Goal: Task Accomplishment & Management: Manage account settings

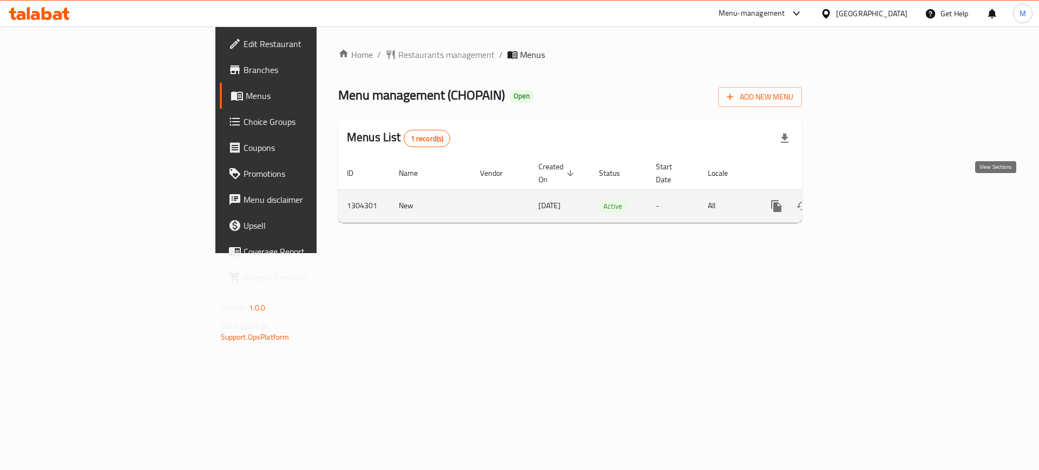
click at [859, 201] on icon "enhanced table" at bounding box center [854, 206] width 10 height 10
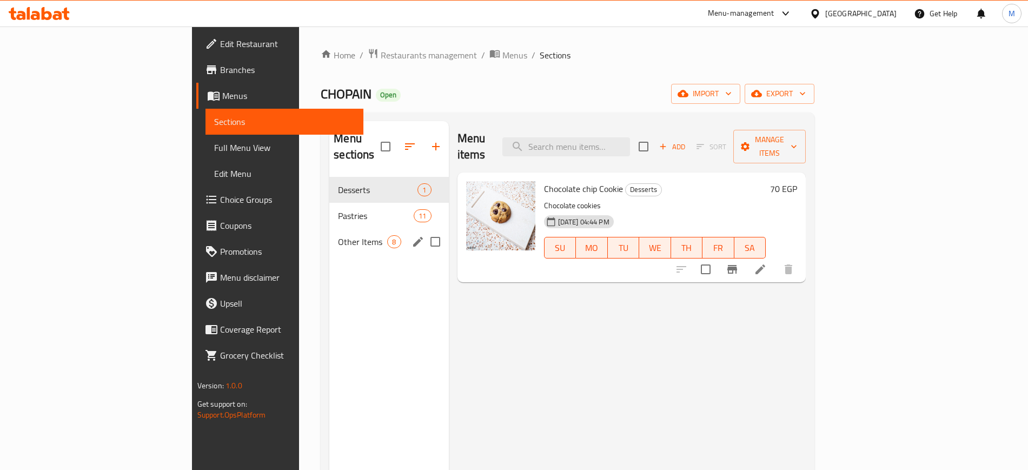
click at [329, 229] on div "Other Items 8" at bounding box center [388, 242] width 119 height 26
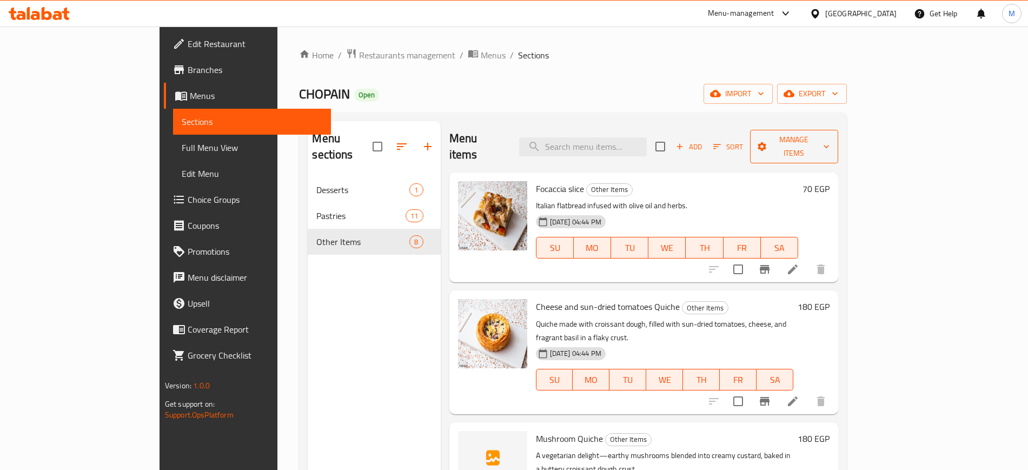
click at [830, 133] on span "Manage items" at bounding box center [794, 146] width 71 height 27
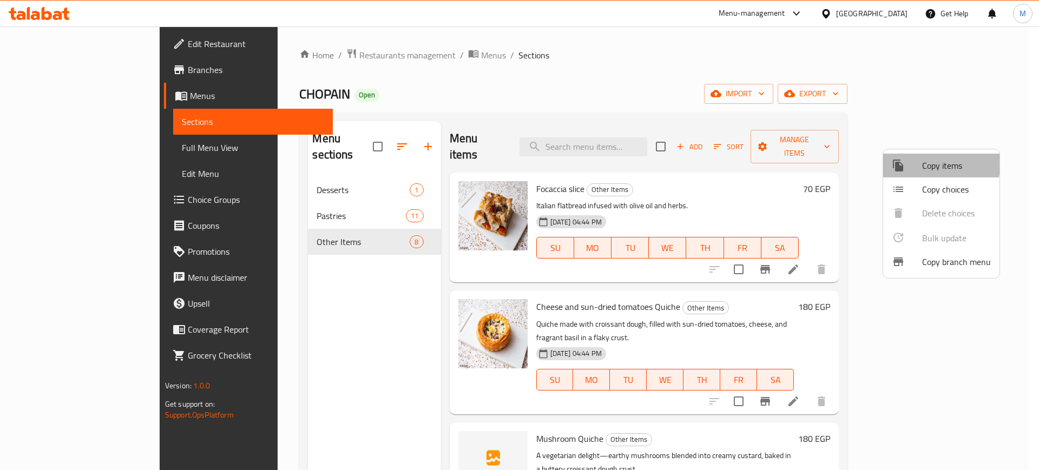
click at [921, 161] on div at bounding box center [907, 165] width 30 height 13
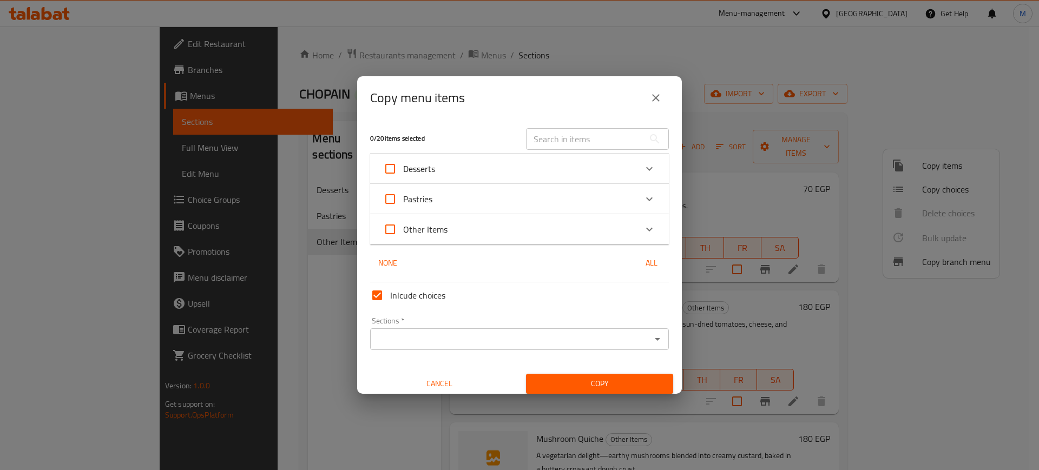
click at [592, 234] on div "Other Items" at bounding box center [509, 229] width 253 height 26
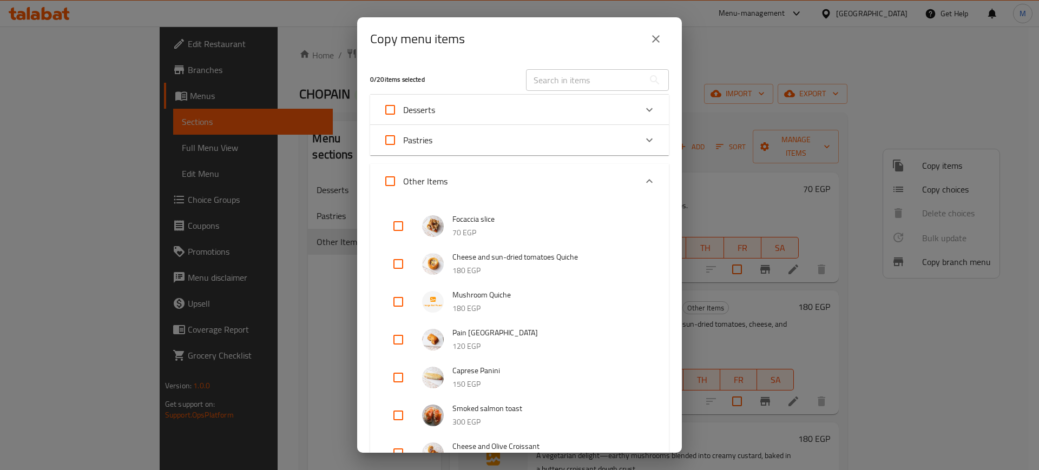
click at [396, 263] on input "checkbox" at bounding box center [398, 264] width 26 height 26
checkbox input "true"
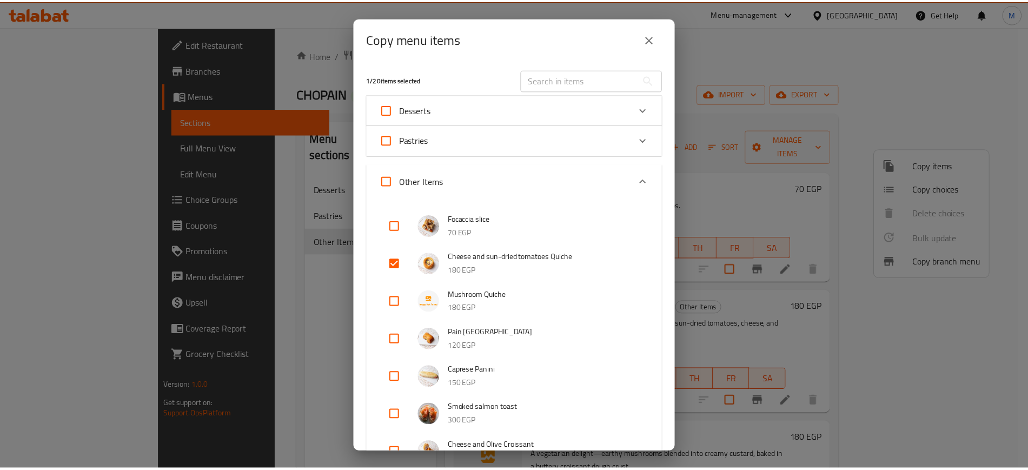
scroll to position [230, 0]
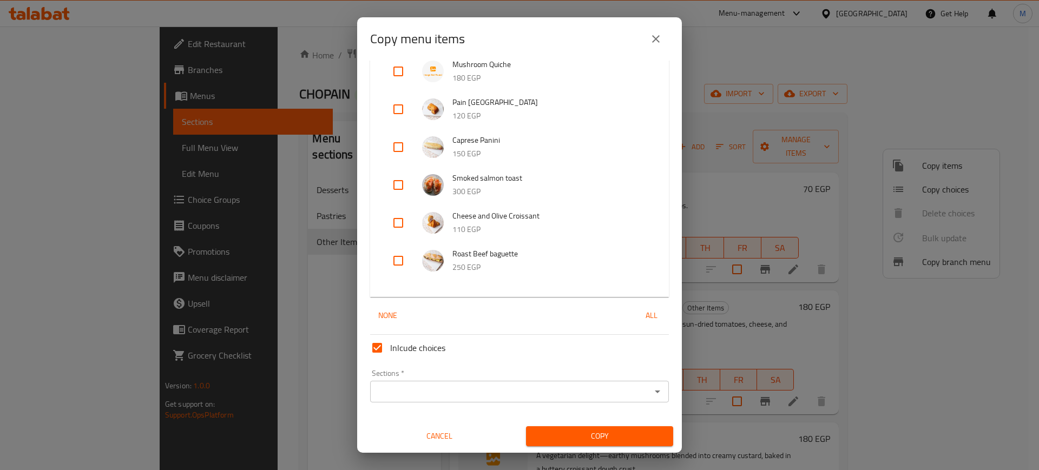
click at [492, 390] on input "Sections   *" at bounding box center [510, 391] width 274 height 15
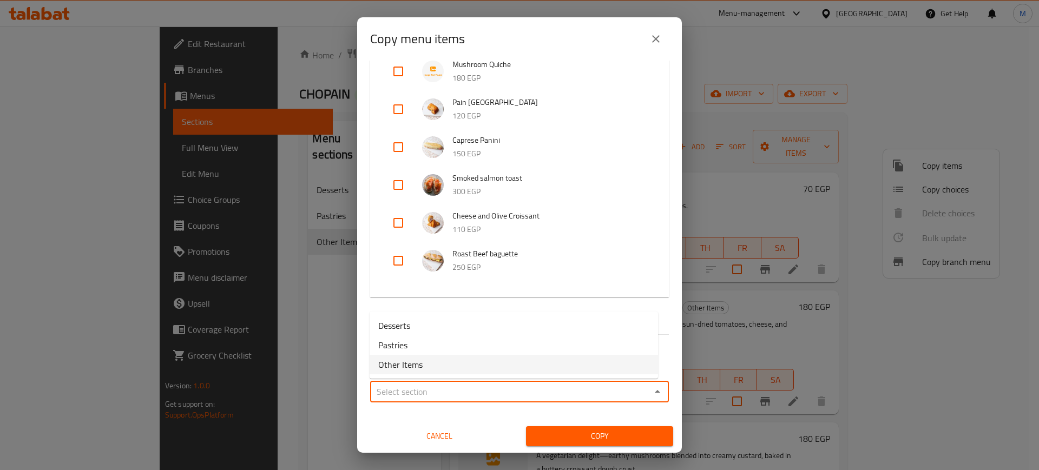
click at [485, 361] on li "Other Items" at bounding box center [514, 364] width 288 height 19
type input "Other Items"
click at [557, 440] on span "Copy" at bounding box center [600, 437] width 130 height 14
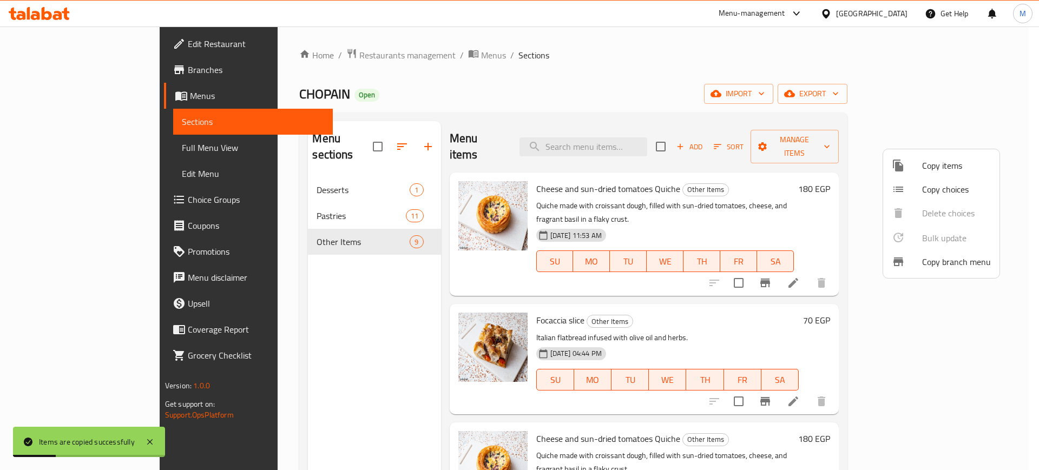
click at [772, 174] on div at bounding box center [519, 235] width 1039 height 470
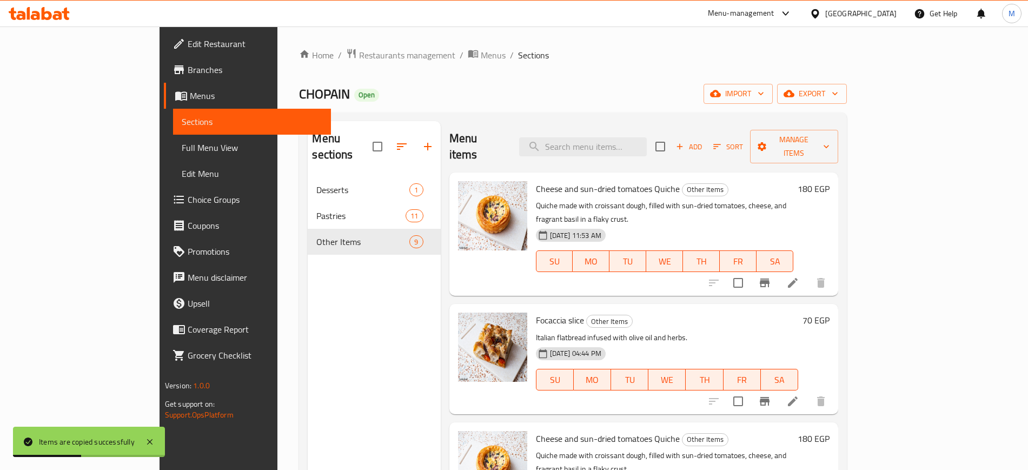
click at [622, 181] on span "Cheese and sun-dried tomatoes Quiche" at bounding box center [608, 189] width 144 height 16
click at [798, 278] on icon at bounding box center [793, 283] width 10 height 10
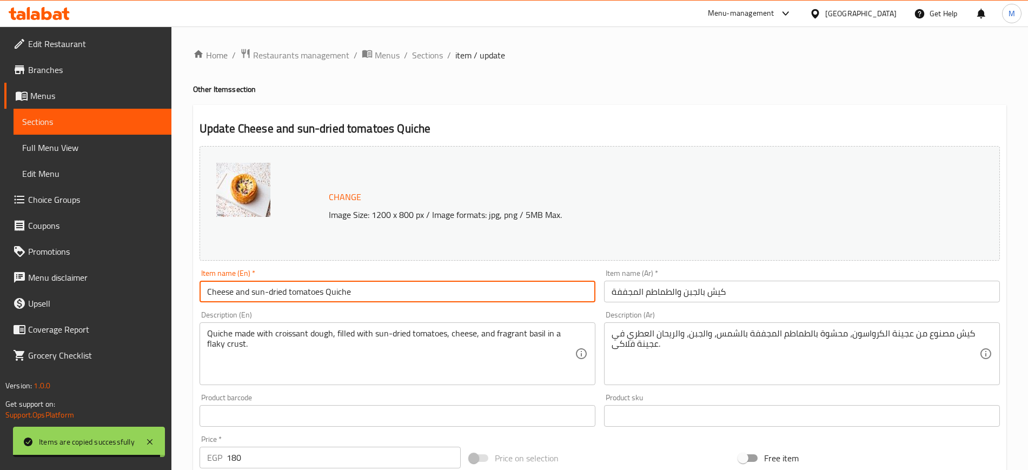
click at [429, 294] on input "Cheese and sun-dried tomatoes Quiche" at bounding box center [398, 292] width 396 height 22
paste input "Jalapeno Tuna Ciabatta"
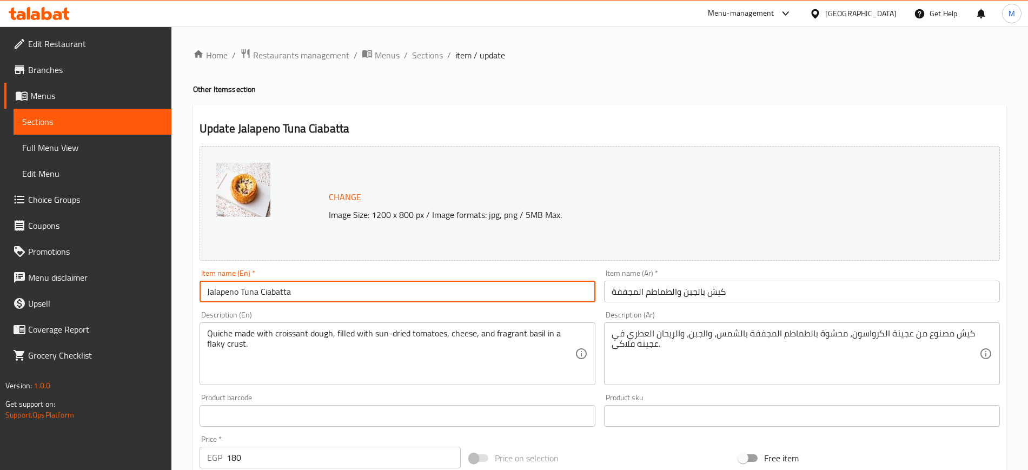
type input "Jalapeno Tuna Ciabatta"
click at [736, 294] on input "كيش بالجبن والطماطم المجففة" at bounding box center [802, 292] width 396 height 22
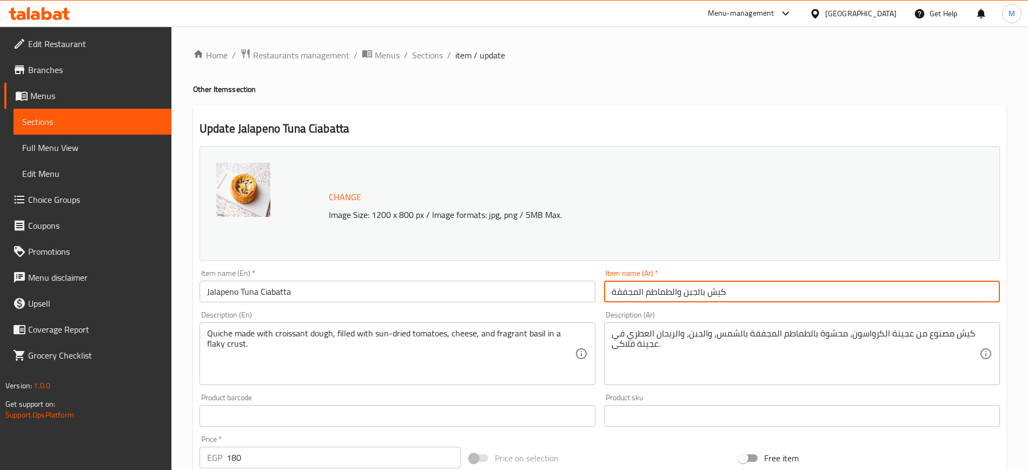
click at [736, 294] on input "كيش بالجبن والطماطم المجففة" at bounding box center [802, 292] width 396 height 22
type input "f"
type input "j"
type input "[PERSON_NAME]"
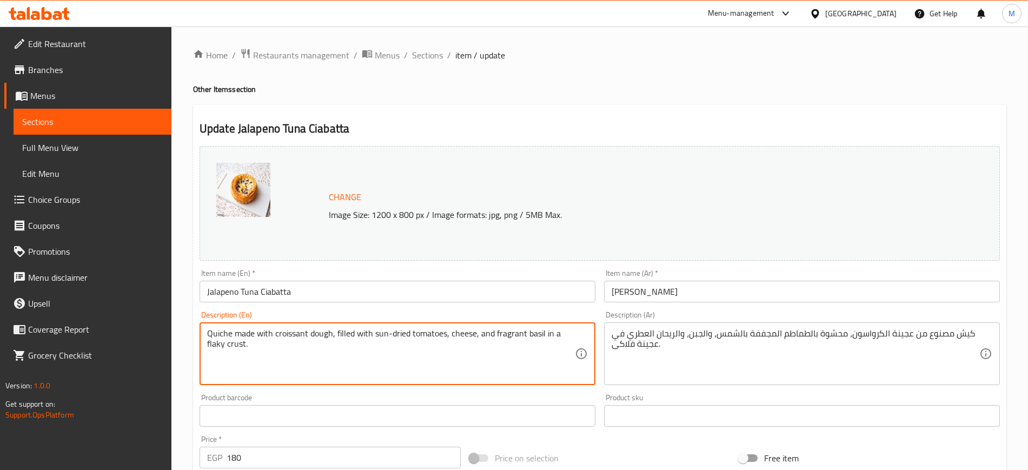
paste textarea "Freshly baked Ciabatta filled with a creamy tuna mix"
type textarea "Freshly baked Ciabatta filled with a creamy tuna mix."
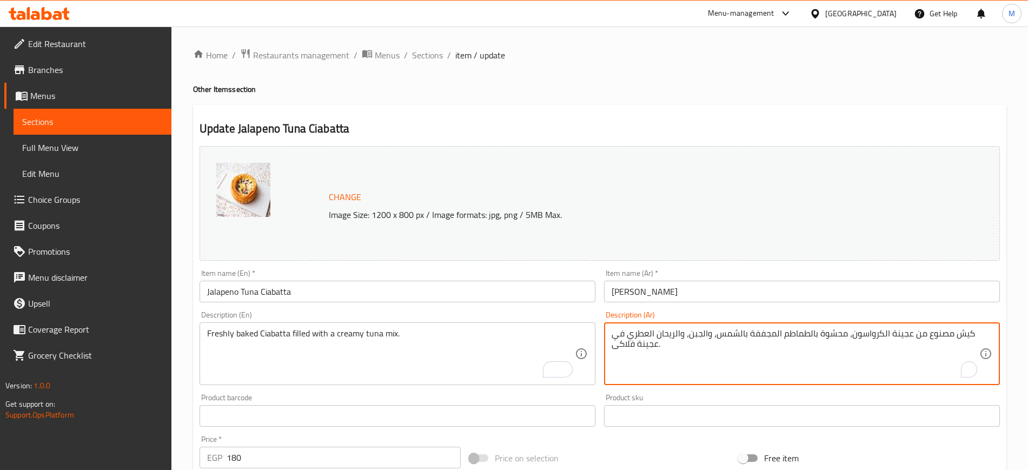
paste textarea "خبز شيباتا طازج بخشوة التونا"
type textarea "خبز شيباتا طازج بخشوة التونا"
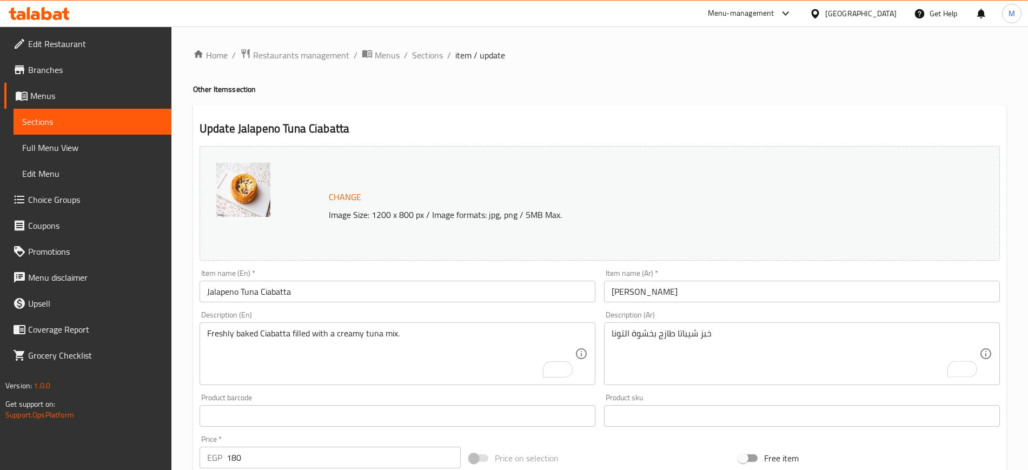
click at [241, 189] on img at bounding box center [243, 190] width 54 height 54
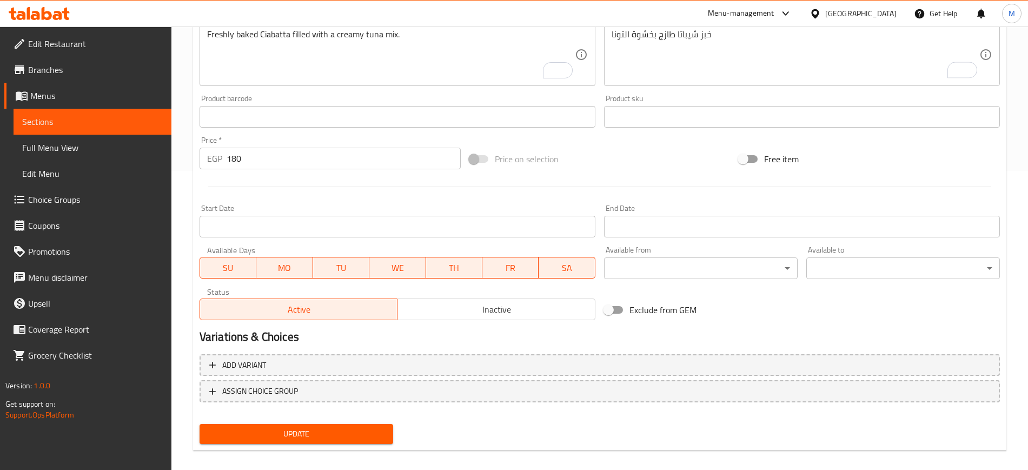
click at [297, 446] on div "Update" at bounding box center [296, 434] width 202 height 29
click at [312, 428] on span "Update" at bounding box center [296, 434] width 176 height 14
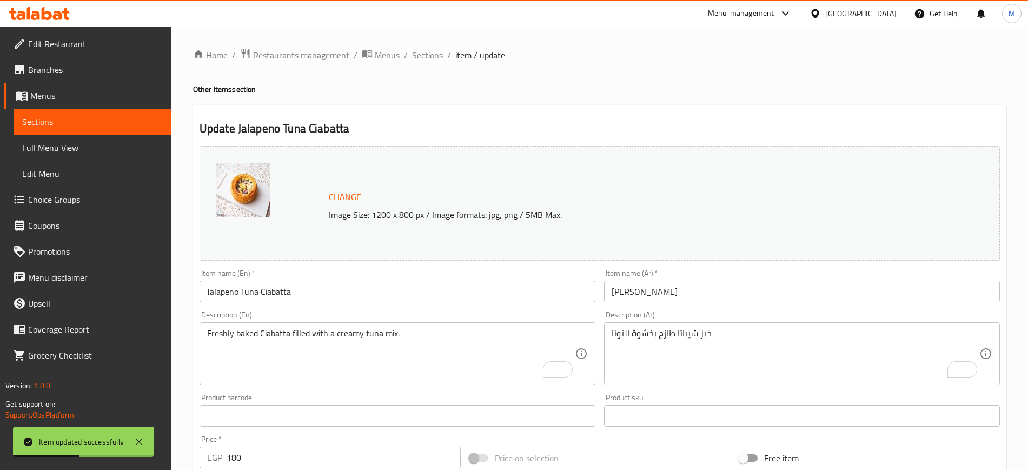
click at [433, 60] on span "Sections" at bounding box center [427, 55] width 31 height 13
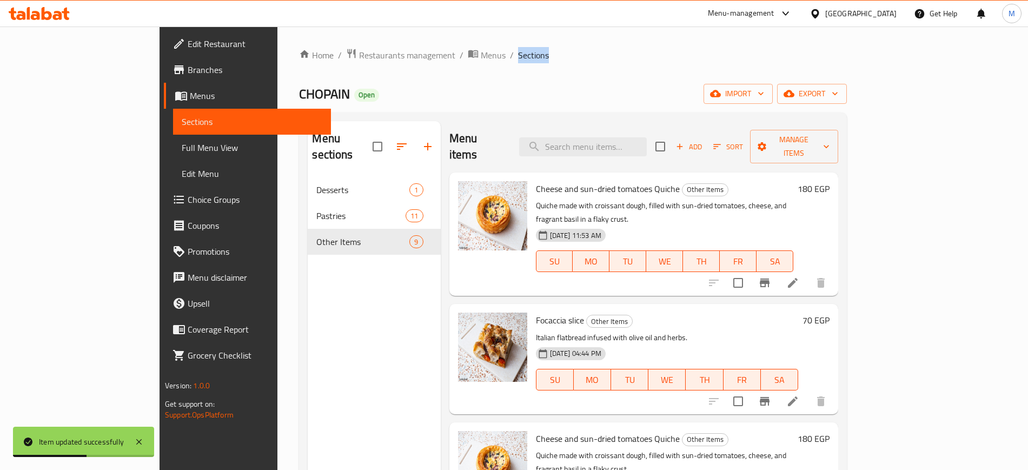
click at [518, 60] on span "Sections" at bounding box center [533, 55] width 31 height 13
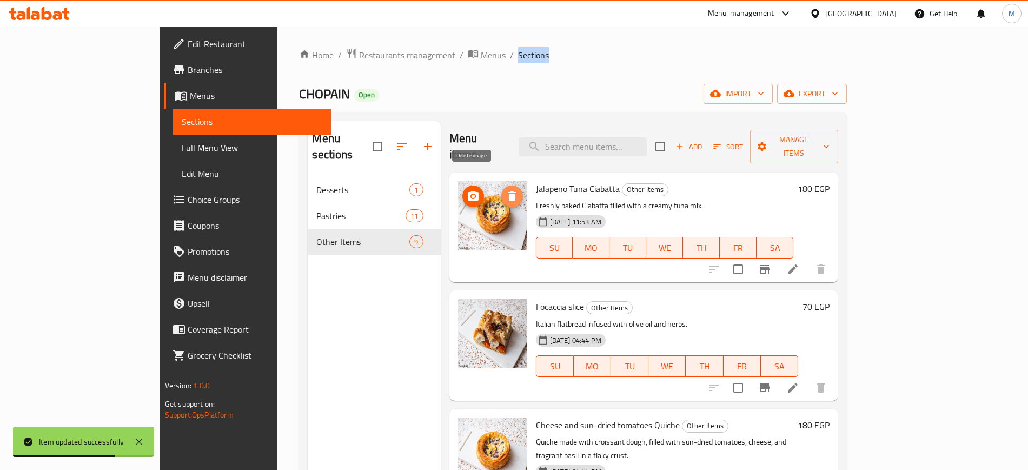
click at [502, 190] on span "delete image" at bounding box center [513, 196] width 22 height 13
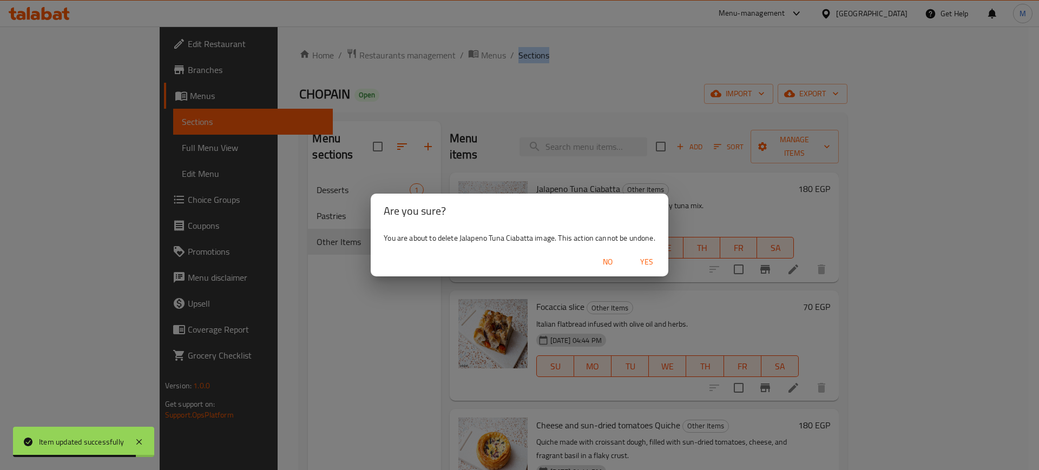
click at [649, 265] on span "Yes" at bounding box center [647, 262] width 26 height 14
